Goal: Browse casually

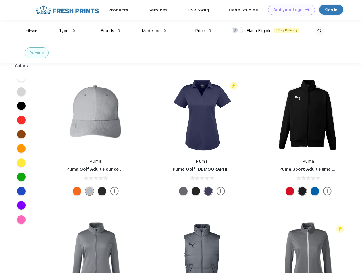
scroll to position [0, 0]
click at [290, 10] on link "Add your Logo Design Tool" at bounding box center [291, 10] width 47 height 10
click at [0, 0] on div "Design Tool" at bounding box center [0, 0] width 0 height 0
click at [305, 9] on link "Add your Logo Design Tool" at bounding box center [291, 10] width 47 height 10
click at [27, 31] on div "Filter" at bounding box center [31, 31] width 12 height 7
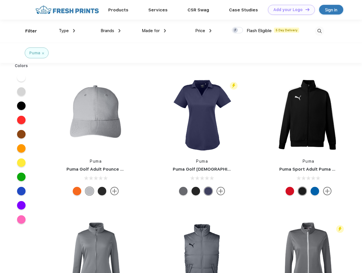
click at [67, 31] on span "Type" at bounding box center [64, 30] width 10 height 5
click at [111, 31] on span "Brands" at bounding box center [108, 30] width 14 height 5
click at [154, 31] on span "Made for" at bounding box center [151, 30] width 18 height 5
click at [204, 31] on span "Price" at bounding box center [200, 30] width 10 height 5
click at [238, 30] on div at bounding box center [237, 30] width 11 height 6
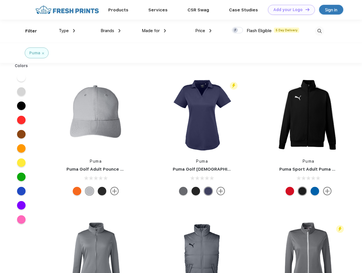
click at [236, 30] on input "checkbox" at bounding box center [234, 29] width 4 height 4
click at [320, 31] on img at bounding box center [319, 30] width 9 height 9
